Goal: Obtain resource: Download file/media

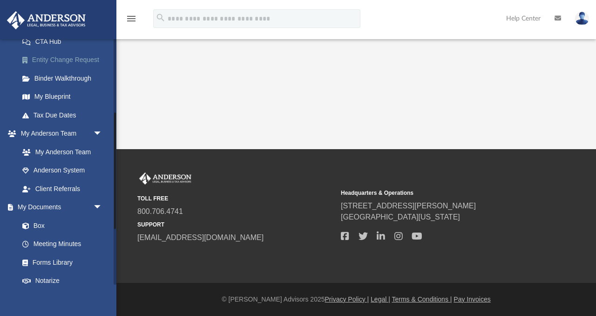
scroll to position [156, 0]
click at [39, 224] on link "Box" at bounding box center [64, 226] width 103 height 19
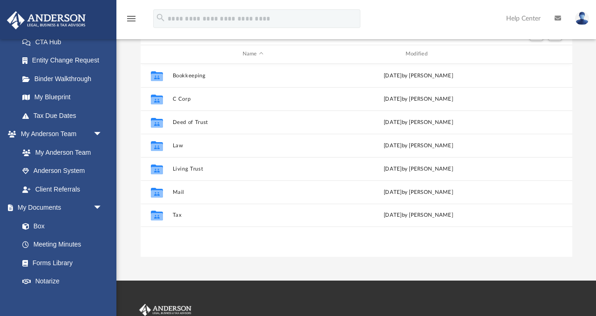
scroll to position [95, 0]
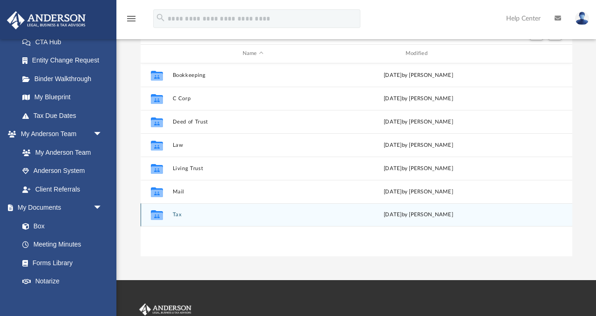
click at [172, 214] on button "Tax" at bounding box center [252, 214] width 161 height 6
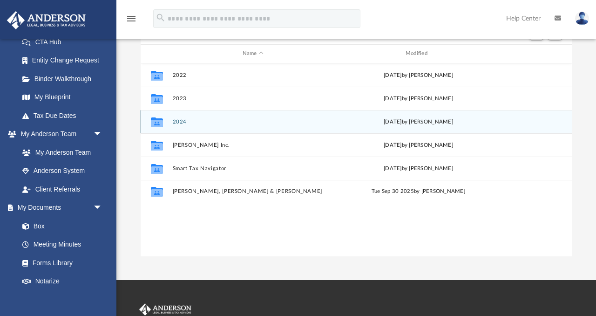
click at [177, 121] on button "2024" at bounding box center [252, 122] width 161 height 6
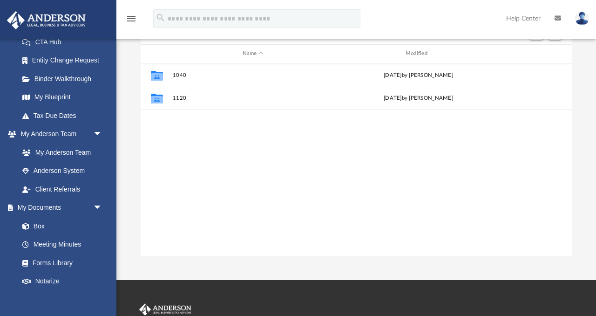
click at [177, 121] on div "Collaborated Folder 1040 [DATE] by [PERSON_NAME] Collaborated Folder 1120 [DATE…" at bounding box center [357, 159] width 432 height 193
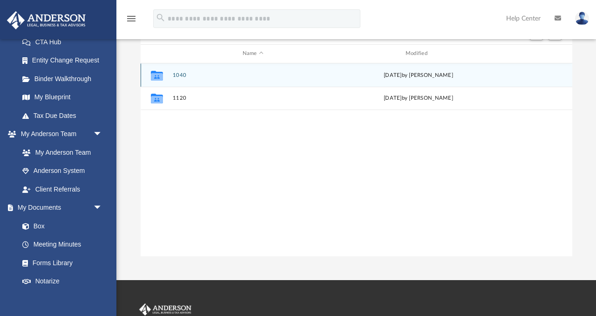
click at [183, 73] on button "1040" at bounding box center [252, 75] width 161 height 6
click at [189, 74] on button "Personal" at bounding box center [252, 75] width 161 height 6
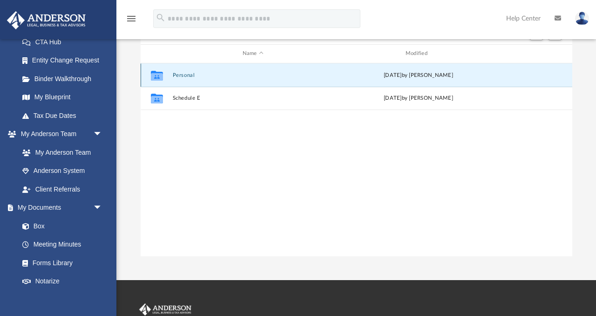
click at [189, 74] on button "Personal" at bounding box center [252, 75] width 161 height 6
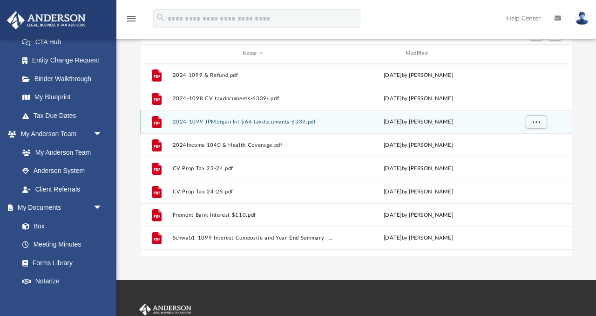
click at [224, 123] on button "2024-1099 JPMorgan Int $66 taxdocuments-6339.pdf" at bounding box center [252, 122] width 161 height 6
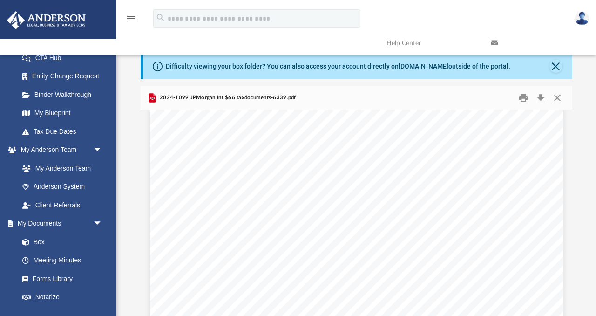
scroll to position [0, 0]
click at [559, 96] on button "Close" at bounding box center [557, 98] width 17 height 14
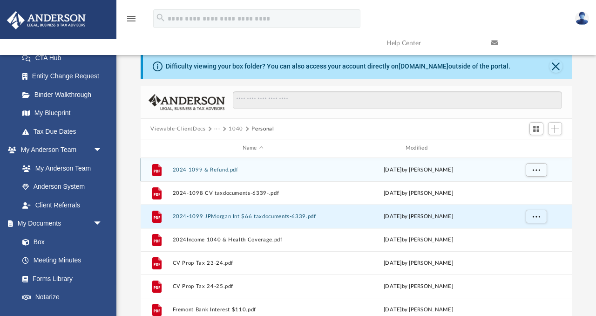
click at [203, 168] on button "2024 1099 & Refund.pdf" at bounding box center [252, 170] width 161 height 6
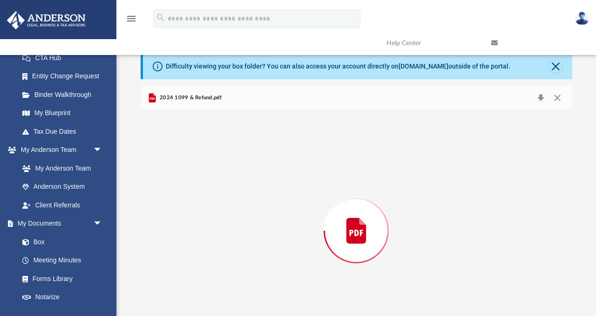
scroll to position [34, 0]
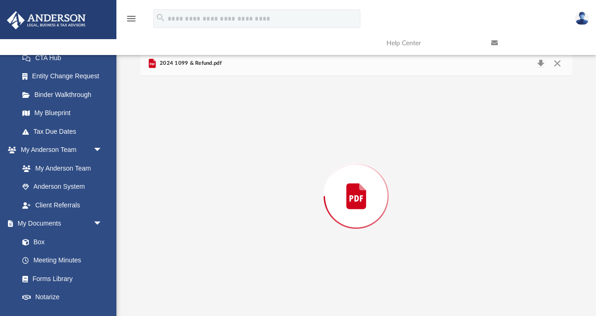
click at [203, 168] on div "Preview" at bounding box center [357, 196] width 432 height 240
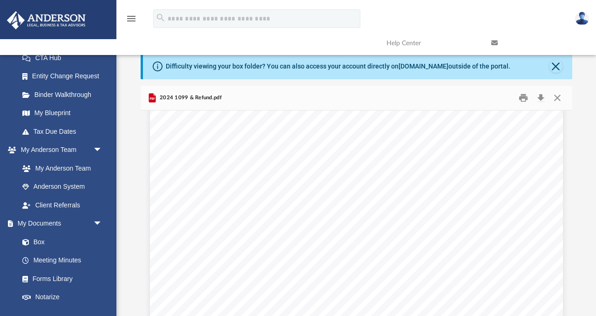
scroll to position [0, 0]
